Goal: Transaction & Acquisition: Purchase product/service

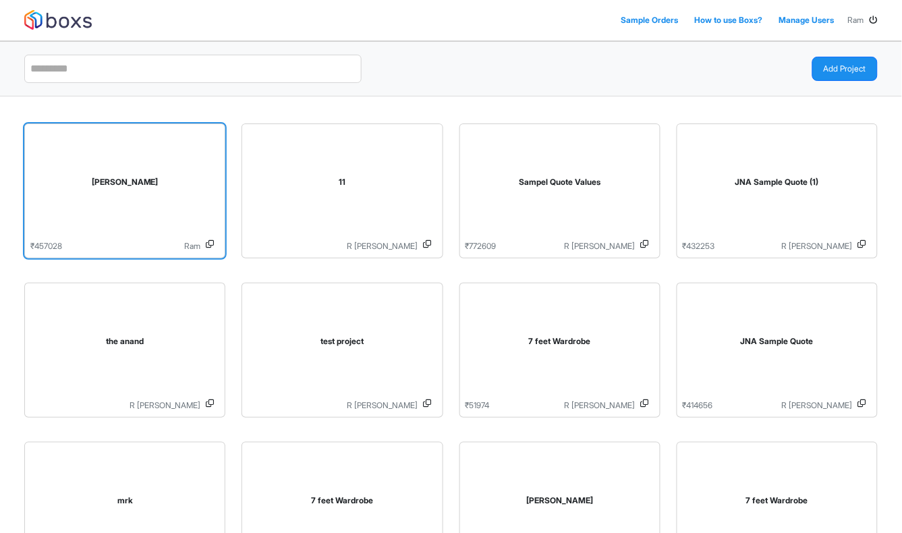
click at [146, 194] on div "[PERSON_NAME]" at bounding box center [124, 185] width 189 height 111
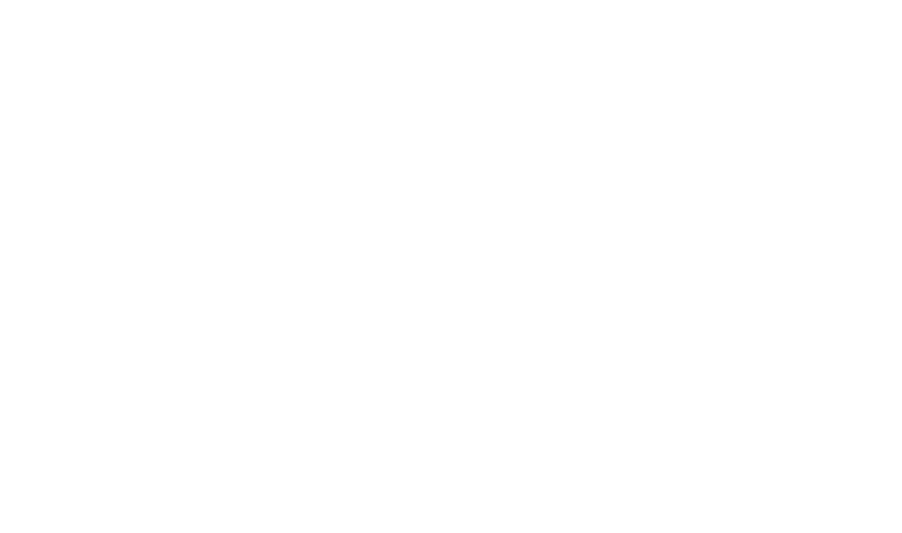
click at [142, 136] on div "Loading..." at bounding box center [451, 266] width 902 height 533
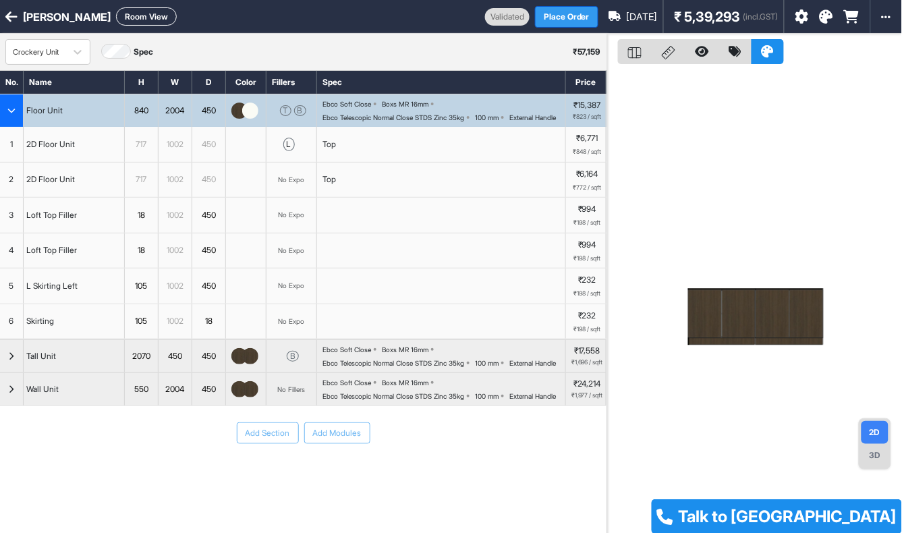
click at [551, 18] on button "Place Order" at bounding box center [566, 17] width 63 height 22
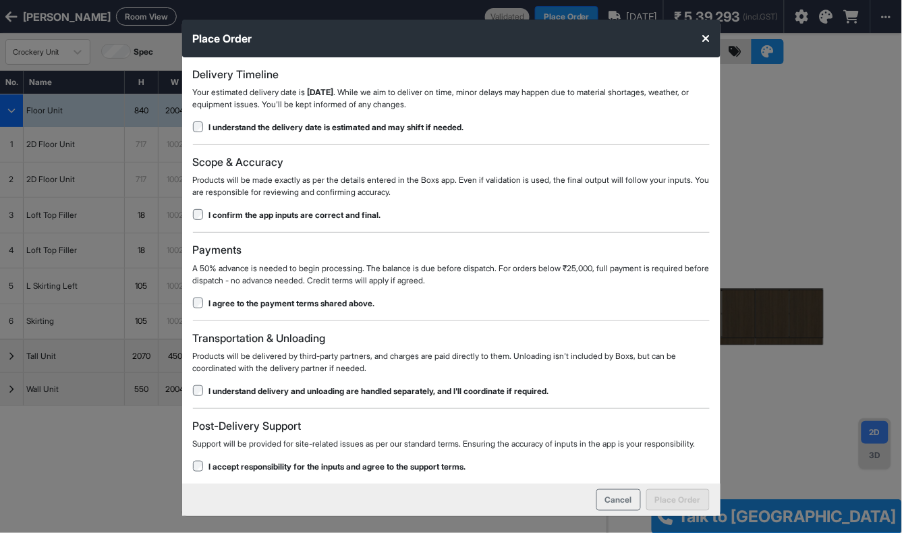
click at [200, 396] on div "I understand delivery and unloading are handled separately, and I'll coordinate…" at bounding box center [451, 391] width 517 height 12
click at [684, 511] on button "Place Order" at bounding box center [677, 500] width 63 height 22
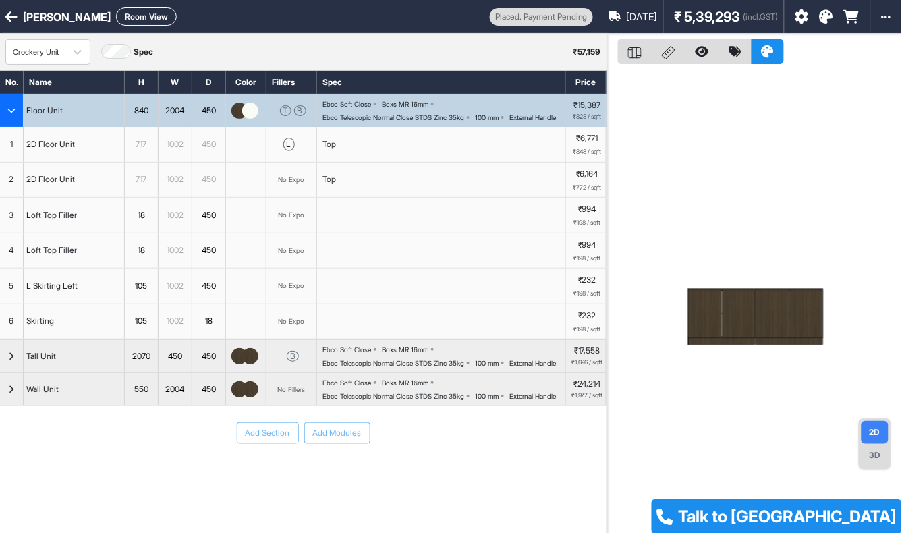
click at [14, 108] on div "button" at bounding box center [12, 110] width 24 height 32
